Goal: Find specific page/section: Find specific page/section

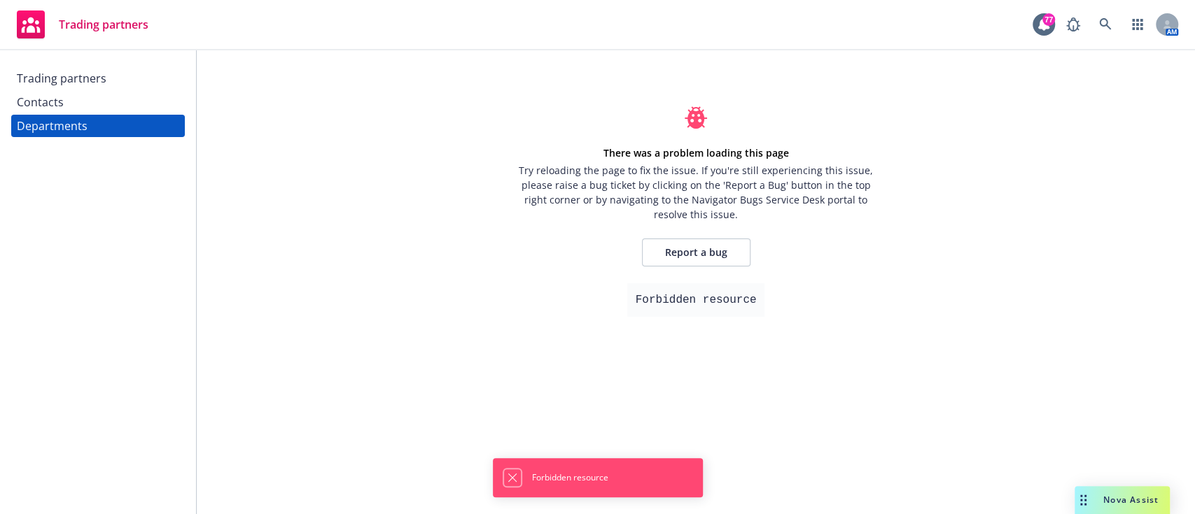
click at [507, 477] on icon "Dismiss notification" at bounding box center [512, 477] width 11 height 11
